Goal: Communication & Community: Connect with others

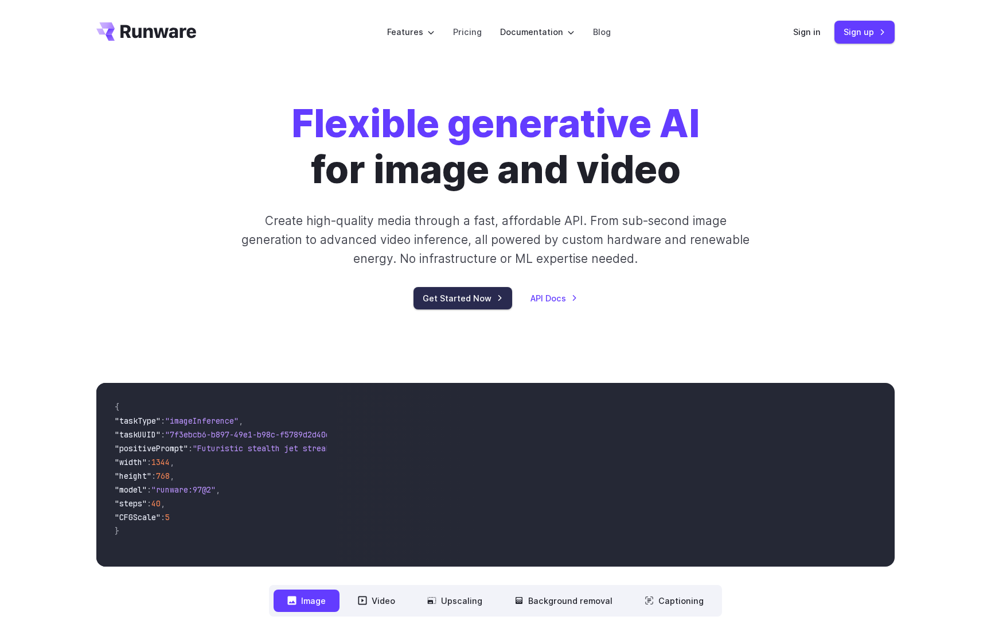
click at [468, 300] on link "Get Started Now" at bounding box center [463, 298] width 99 height 22
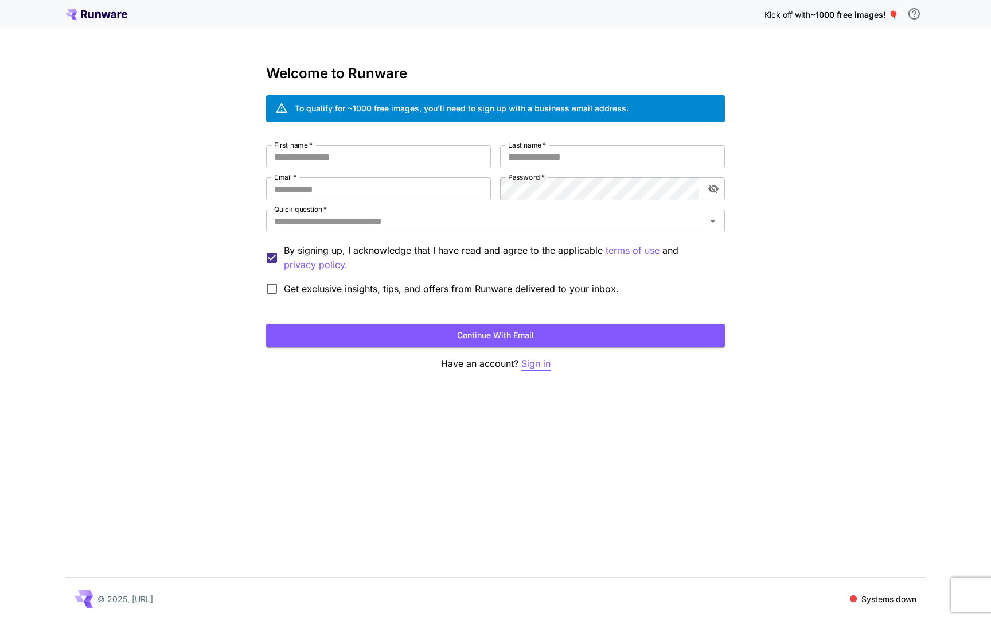
click at [535, 362] on p "Sign in" at bounding box center [535, 363] width 29 height 14
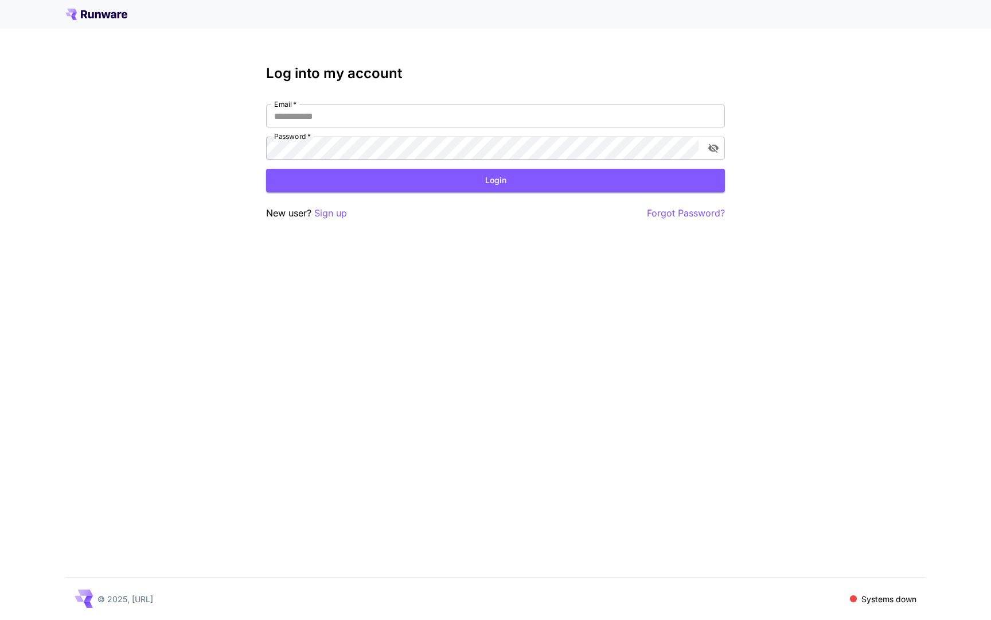
type input "**********"
click at [503, 184] on button "Login" at bounding box center [495, 181] width 459 height 24
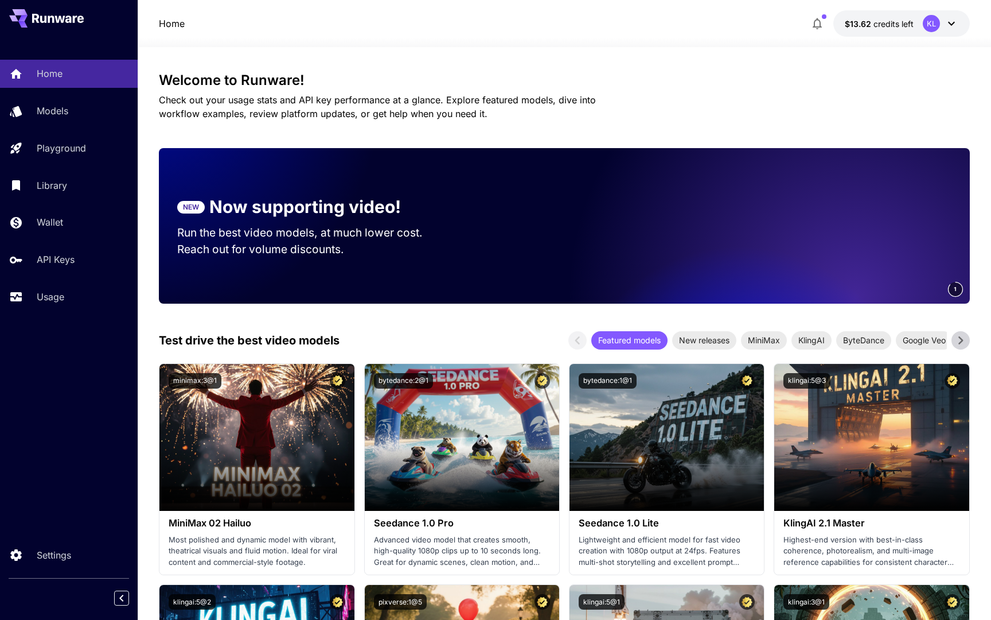
click at [63, 20] on icon at bounding box center [59, 18] width 10 height 7
click at [167, 24] on p "Home" at bounding box center [172, 24] width 26 height 14
click at [951, 21] on icon at bounding box center [952, 24] width 14 height 14
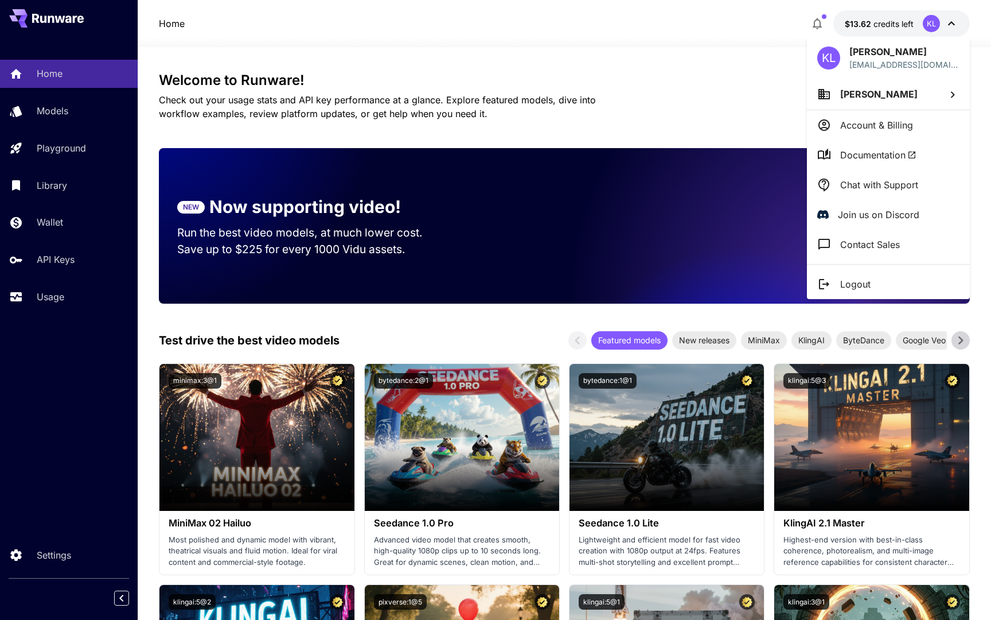
click at [855, 285] on p "Logout" at bounding box center [855, 284] width 30 height 14
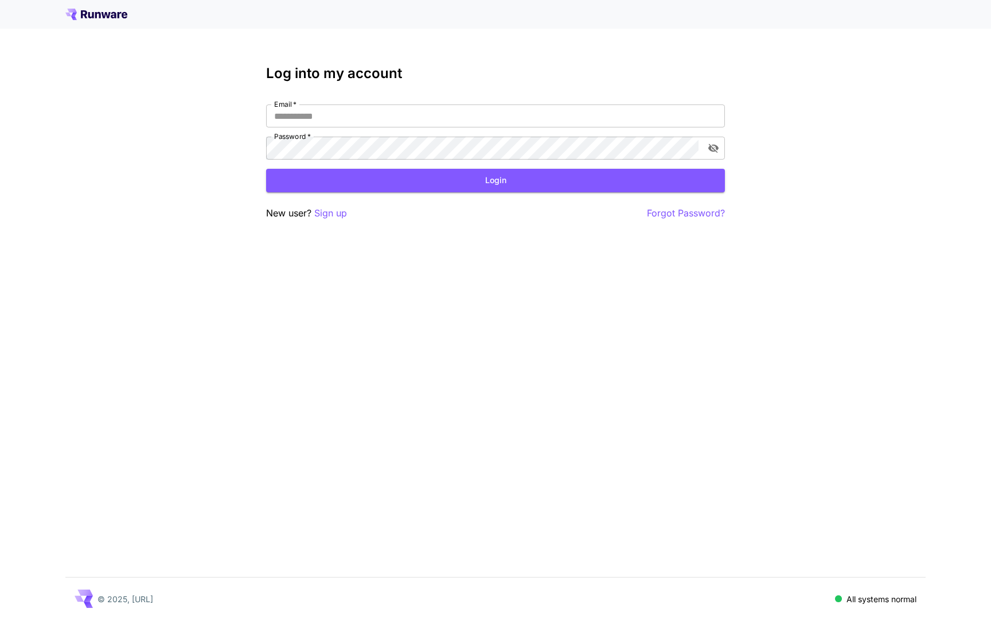
type input "**********"
click at [100, 11] on icon at bounding box center [96, 14] width 62 height 11
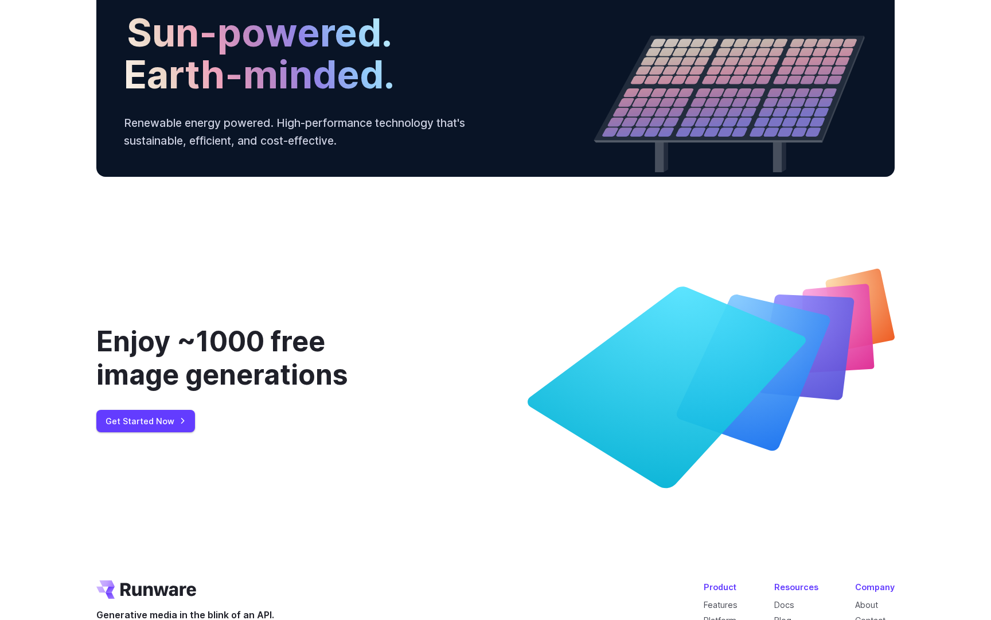
scroll to position [4190, 0]
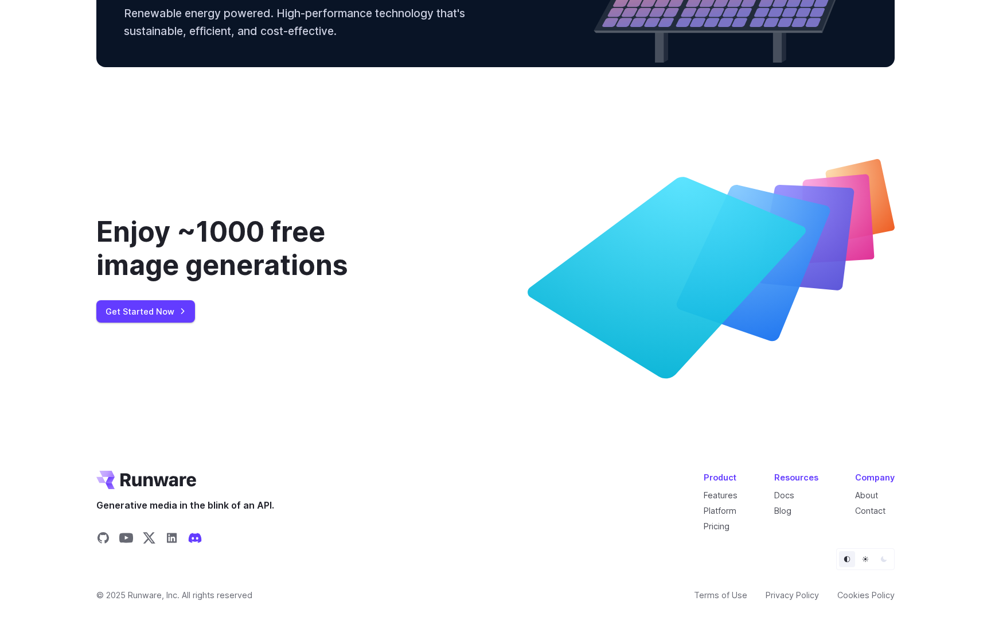
click at [197, 534] on icon "Share on Discord" at bounding box center [195, 538] width 13 height 10
